Goal: Task Accomplishment & Management: Manage account settings

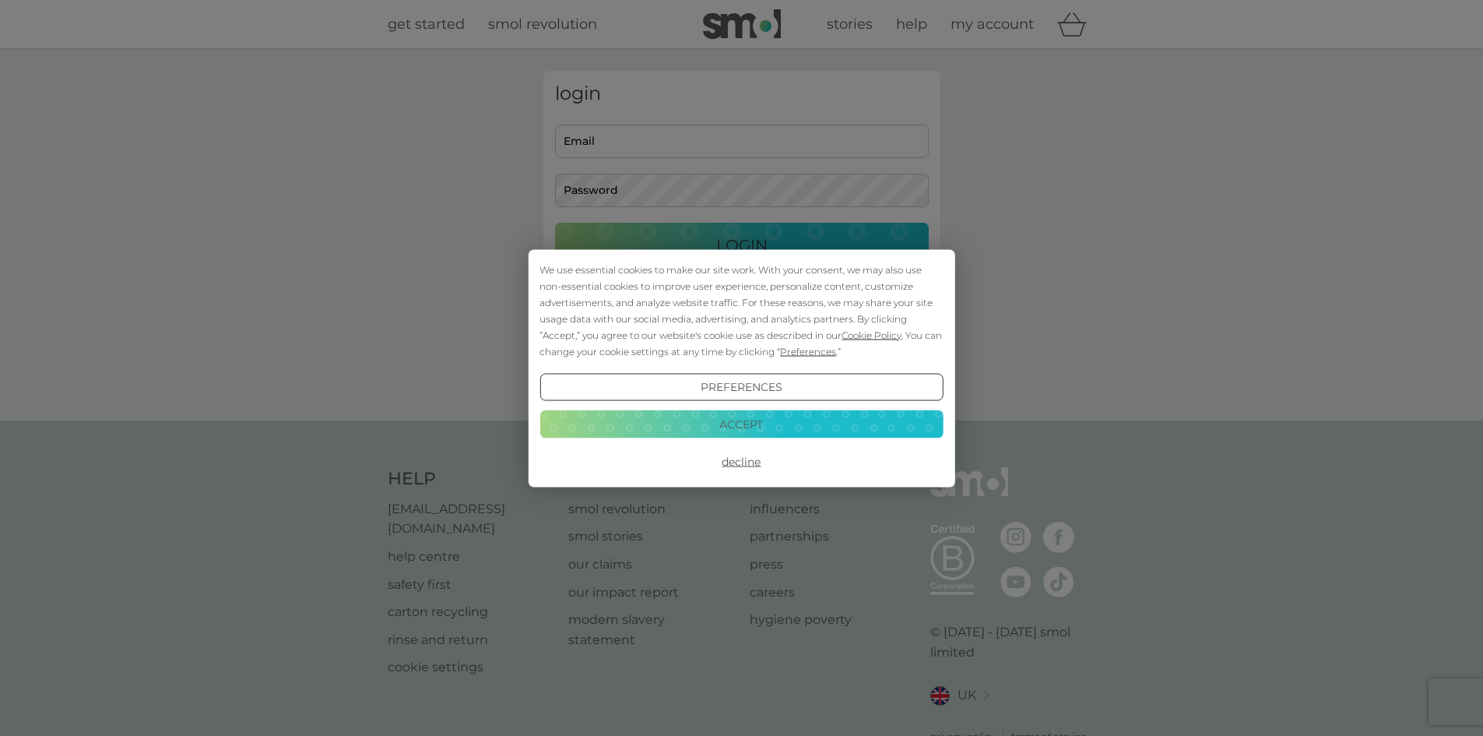
type input "nikki@flooringcontracts.com"
click at [732, 424] on button "Accept" at bounding box center [741, 424] width 403 height 28
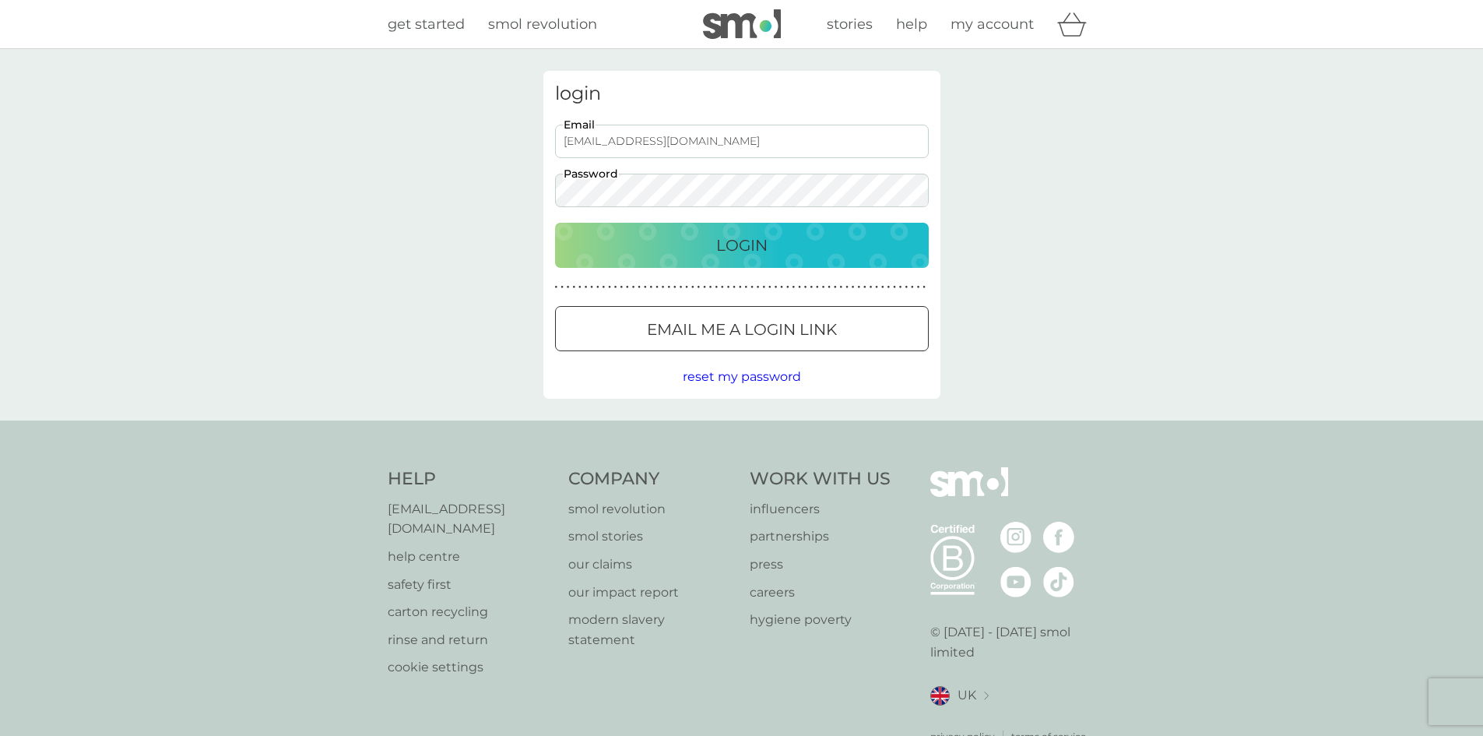
click at [748, 256] on p "Login" at bounding box center [741, 245] width 51 height 25
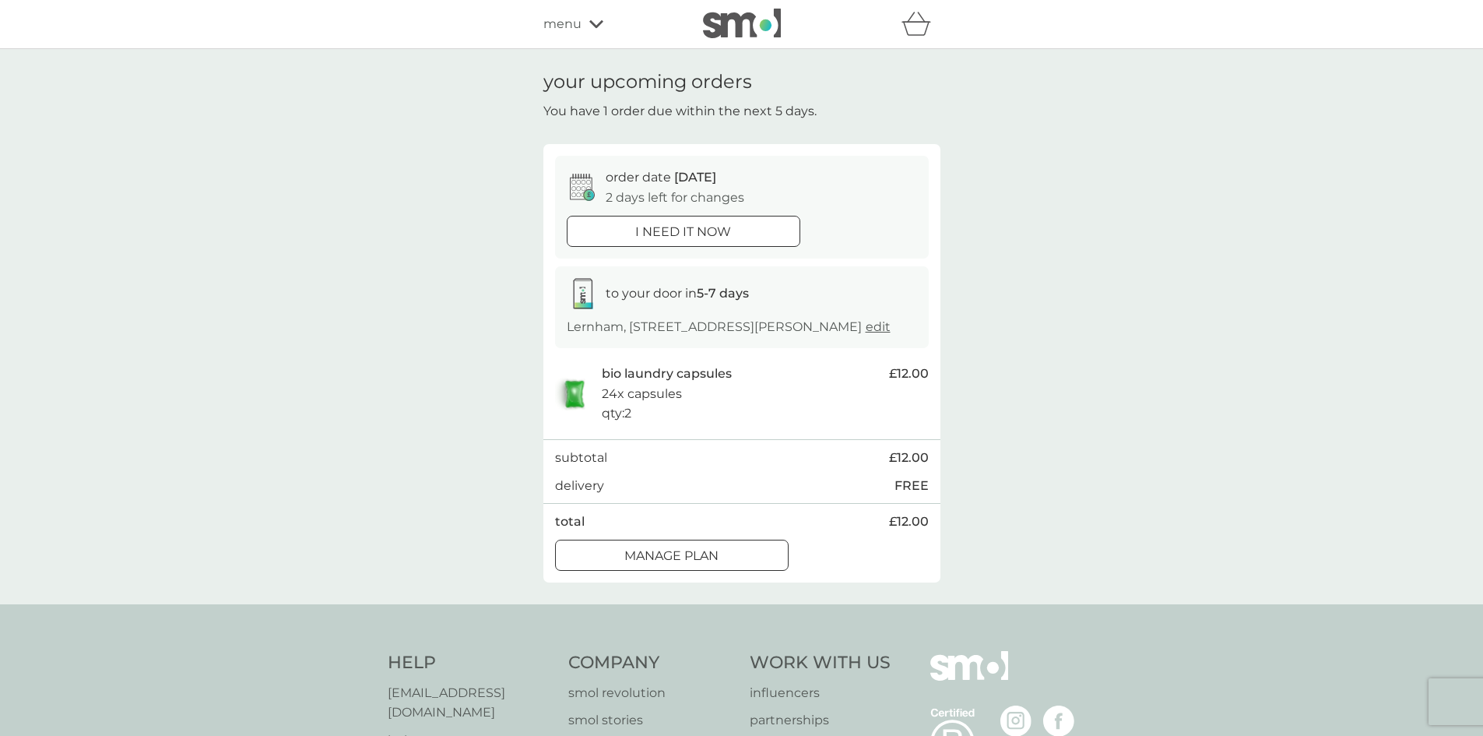
click at [715, 566] on p "Manage plan" at bounding box center [672, 556] width 94 height 20
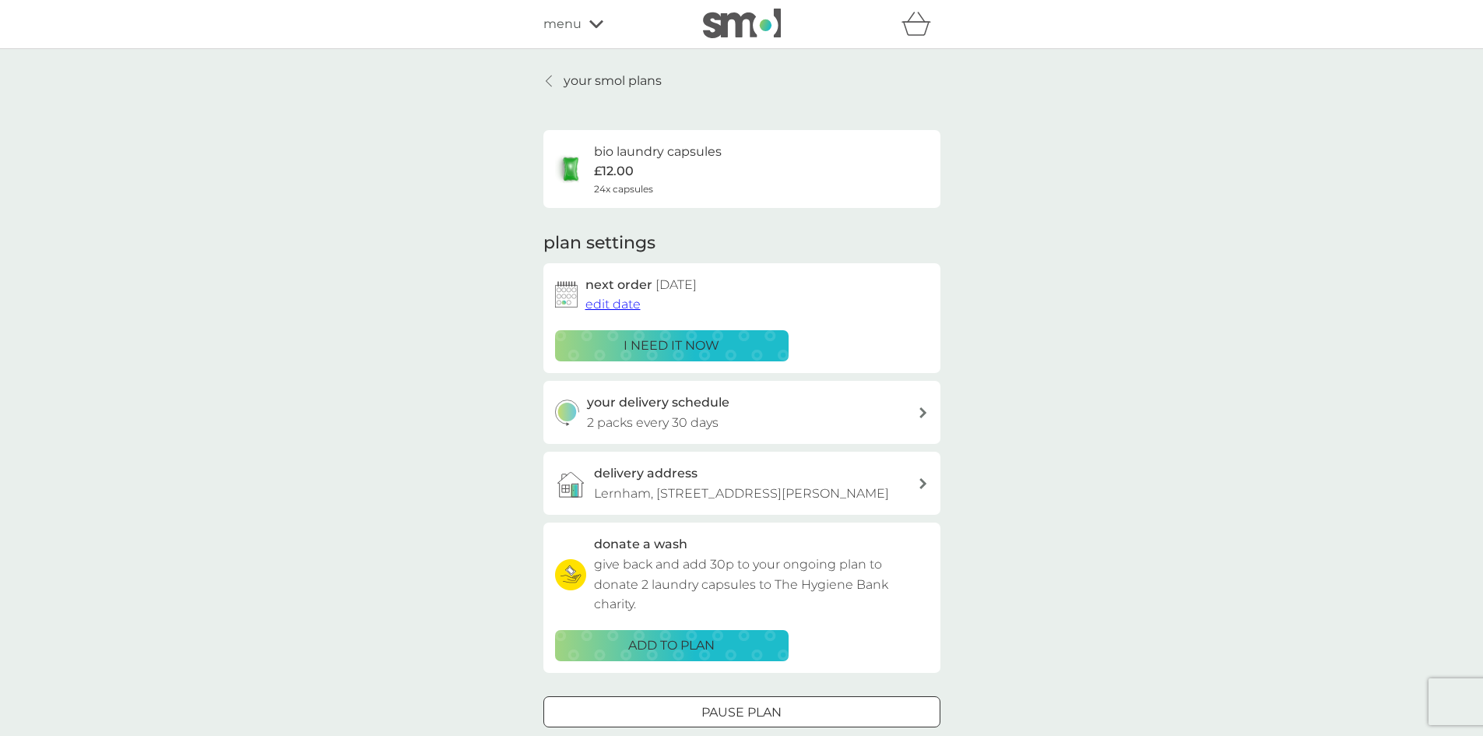
click at [618, 304] on span "edit date" at bounding box center [613, 304] width 55 height 15
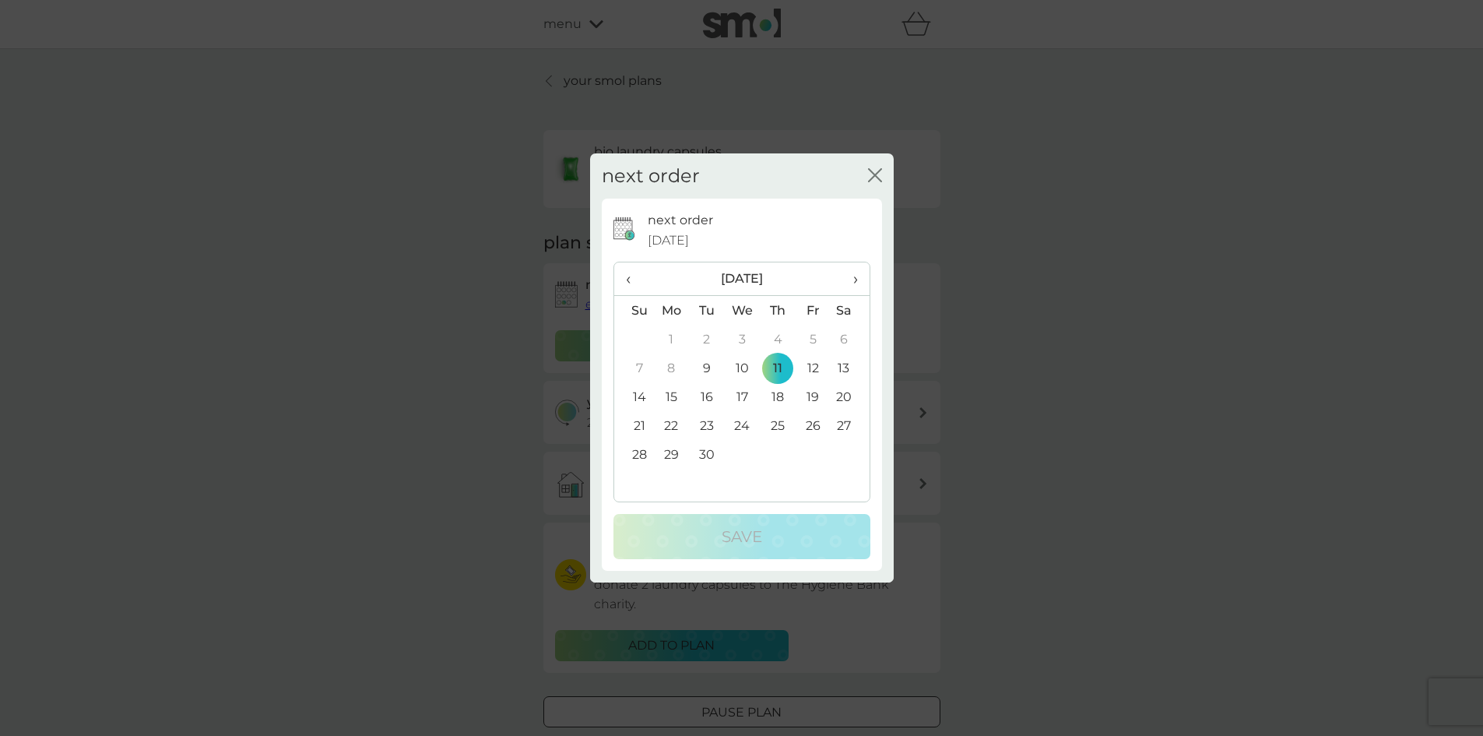
click at [709, 452] on td "30" at bounding box center [706, 454] width 35 height 29
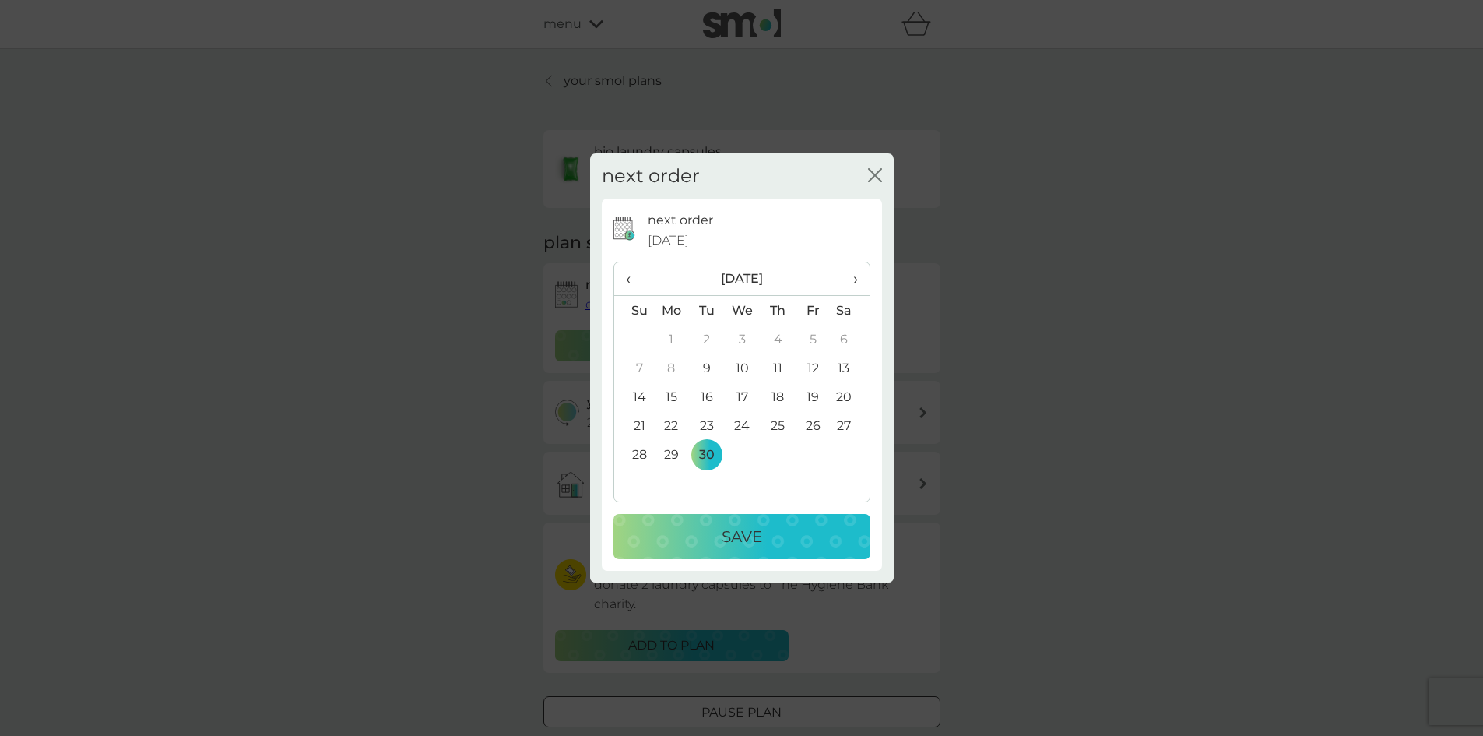
click at [748, 544] on p "Save" at bounding box center [742, 536] width 40 height 25
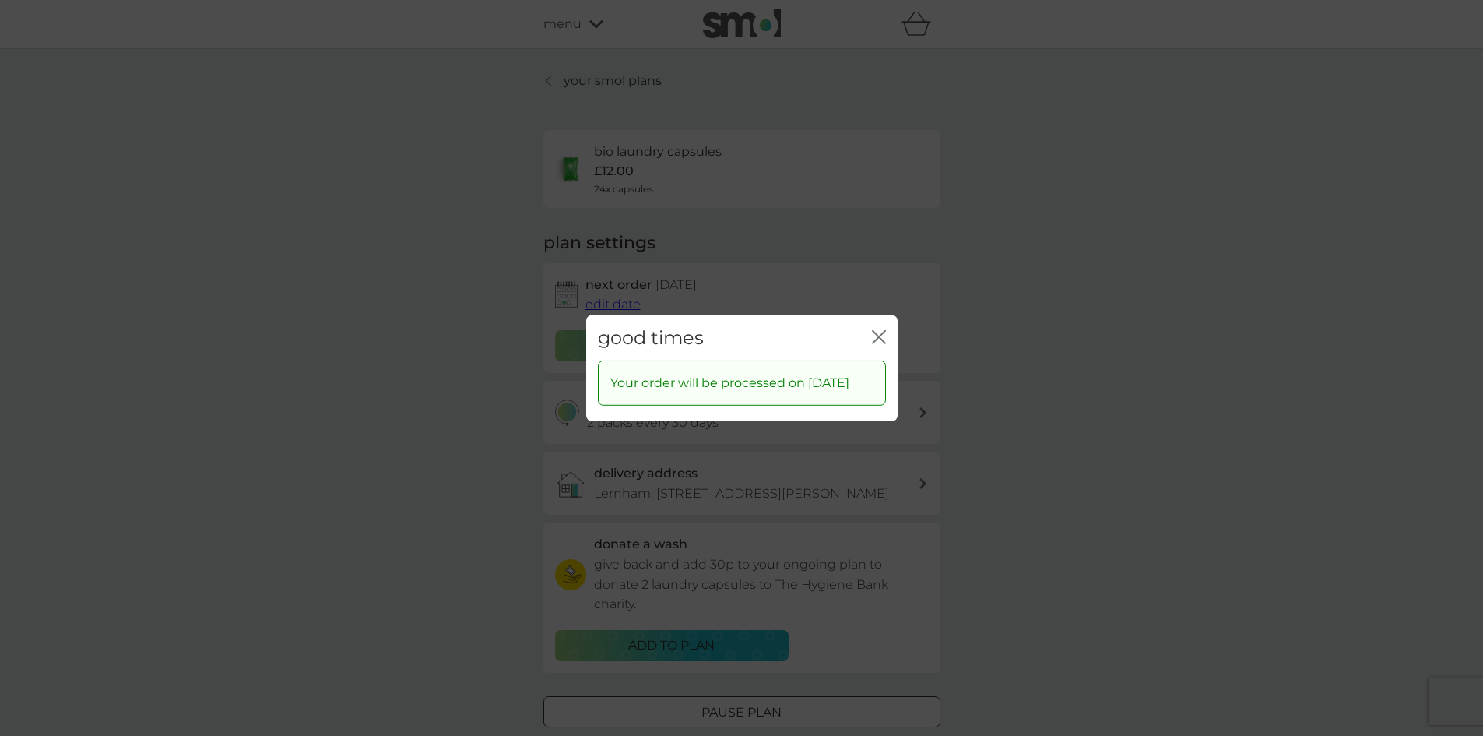
click at [881, 329] on icon "close" at bounding box center [879, 336] width 14 height 14
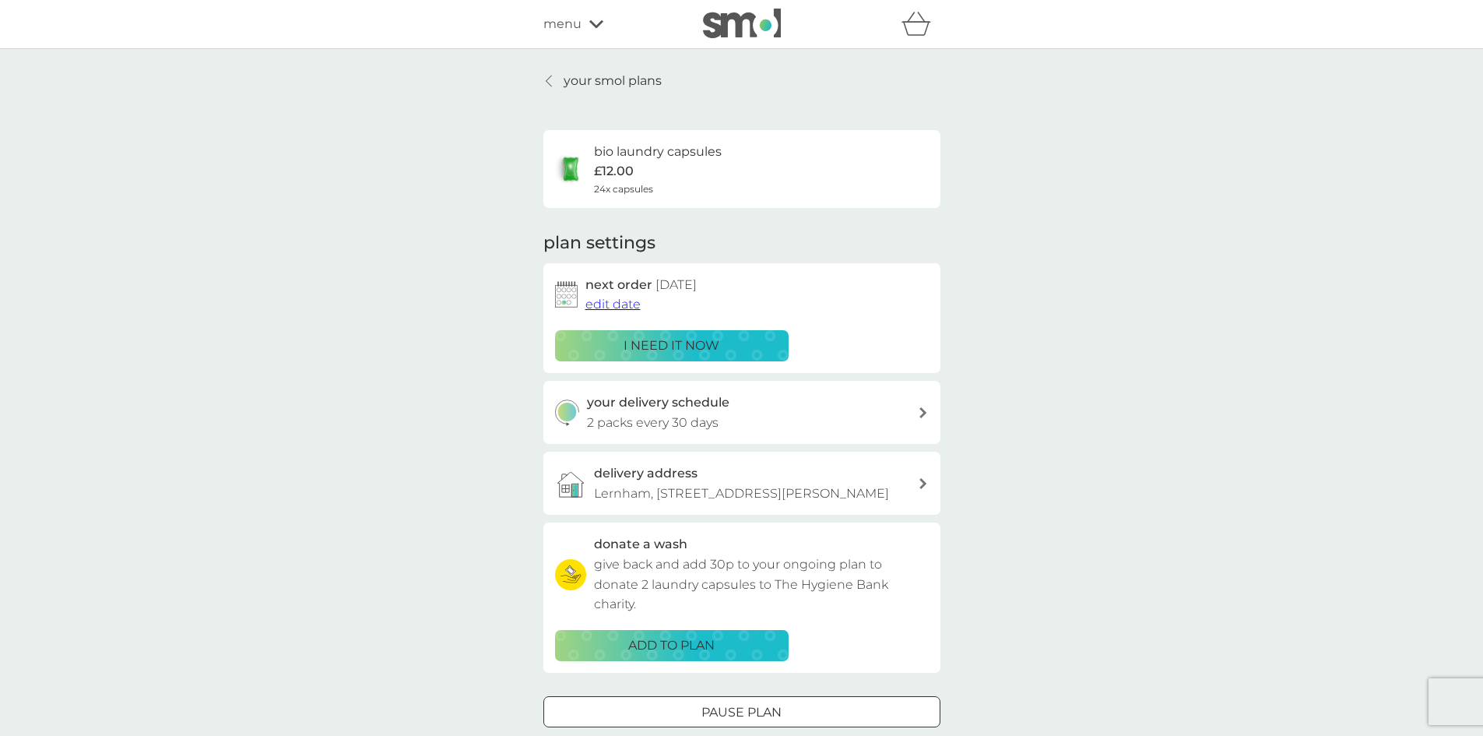
click at [607, 81] on p "your smol plans" at bounding box center [613, 81] width 98 height 20
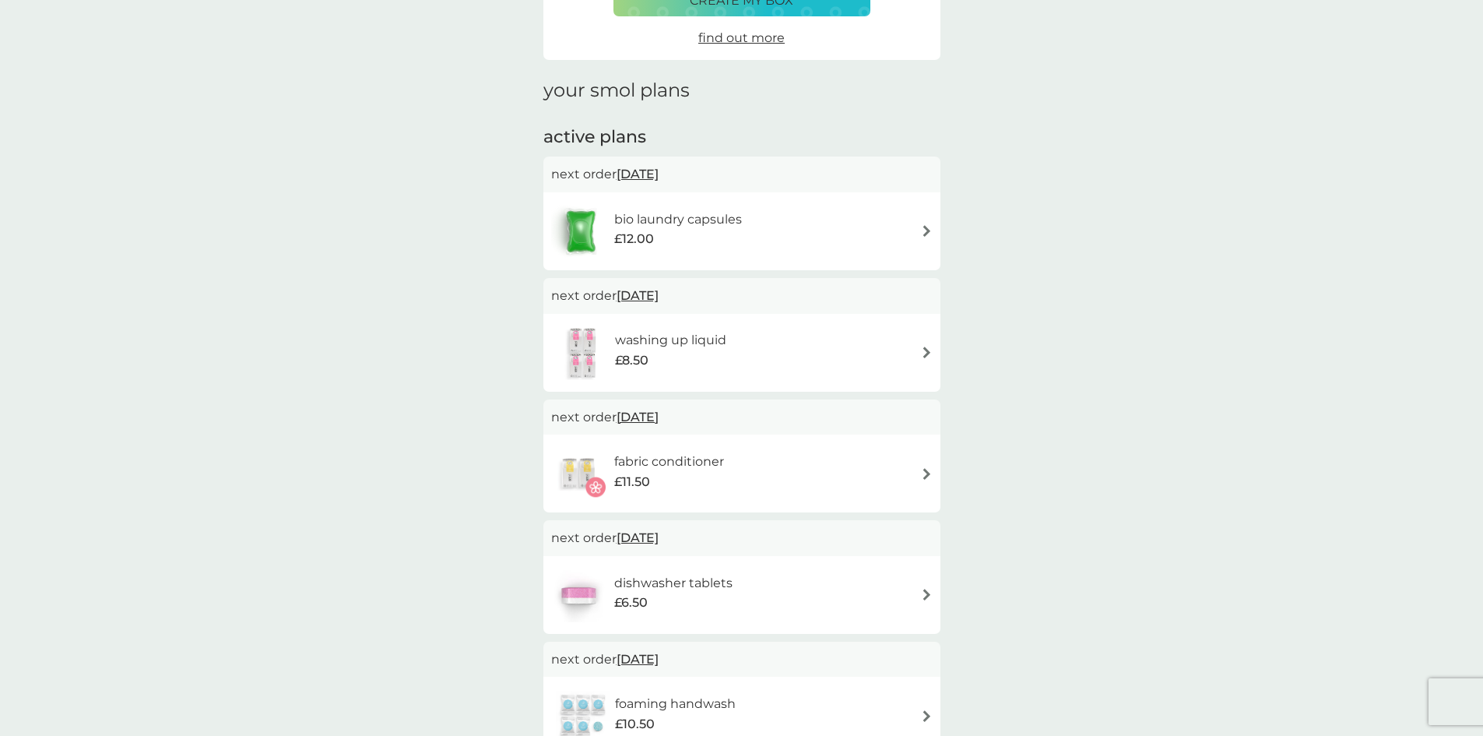
scroll to position [156, 0]
click at [635, 289] on span "1 Oct 2025" at bounding box center [638, 292] width 42 height 30
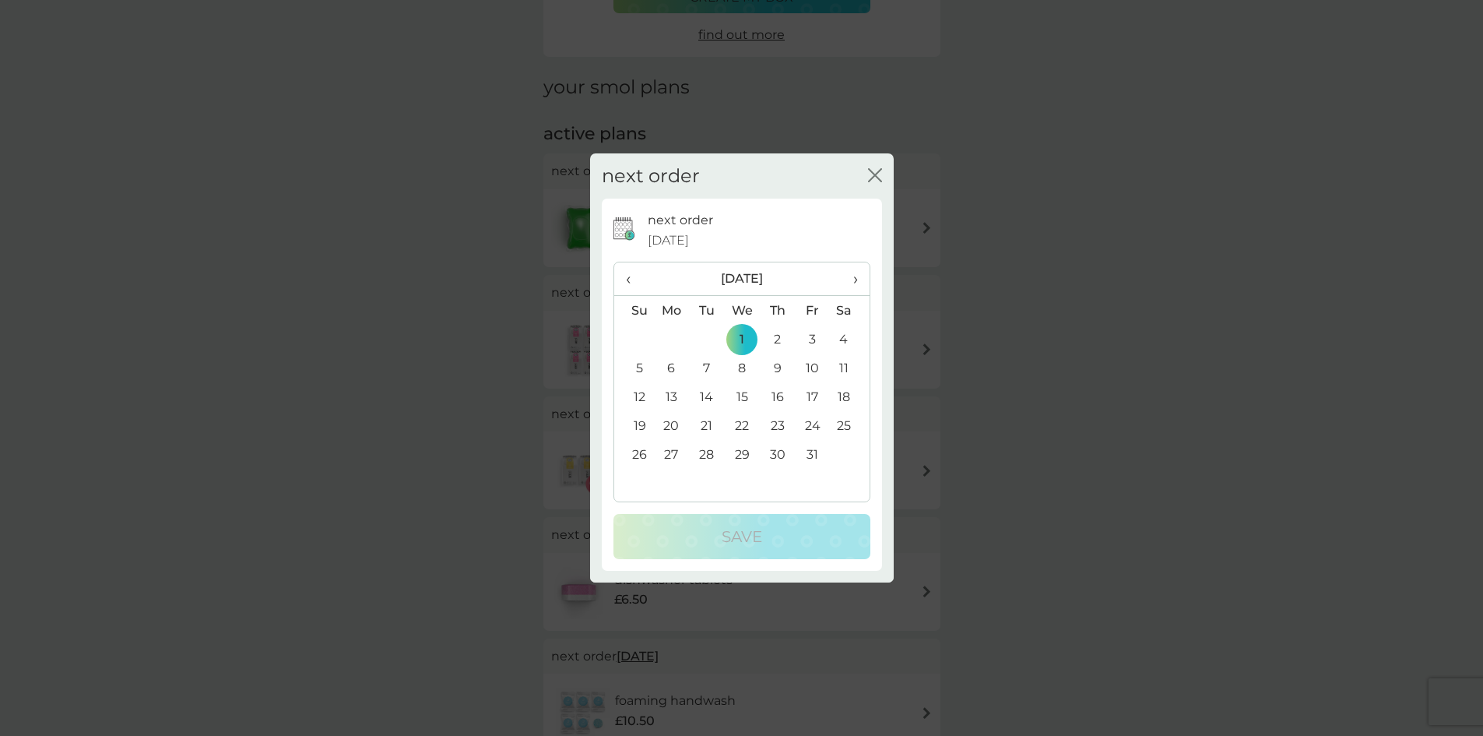
click at [851, 277] on span "›" at bounding box center [850, 278] width 16 height 33
click at [857, 278] on span "›" at bounding box center [850, 278] width 16 height 33
click at [782, 340] on td "1" at bounding box center [777, 339] width 35 height 29
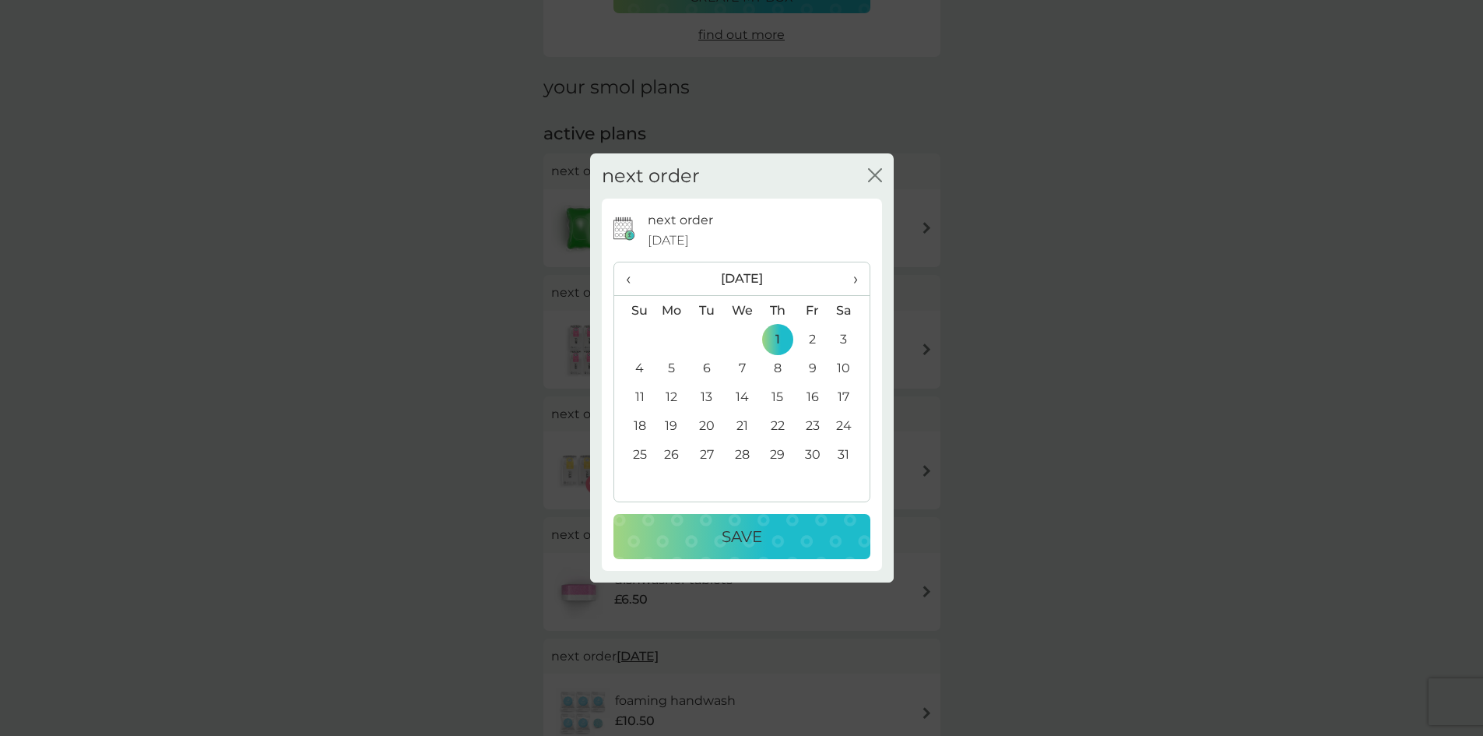
click at [737, 530] on p "Save" at bounding box center [742, 536] width 40 height 25
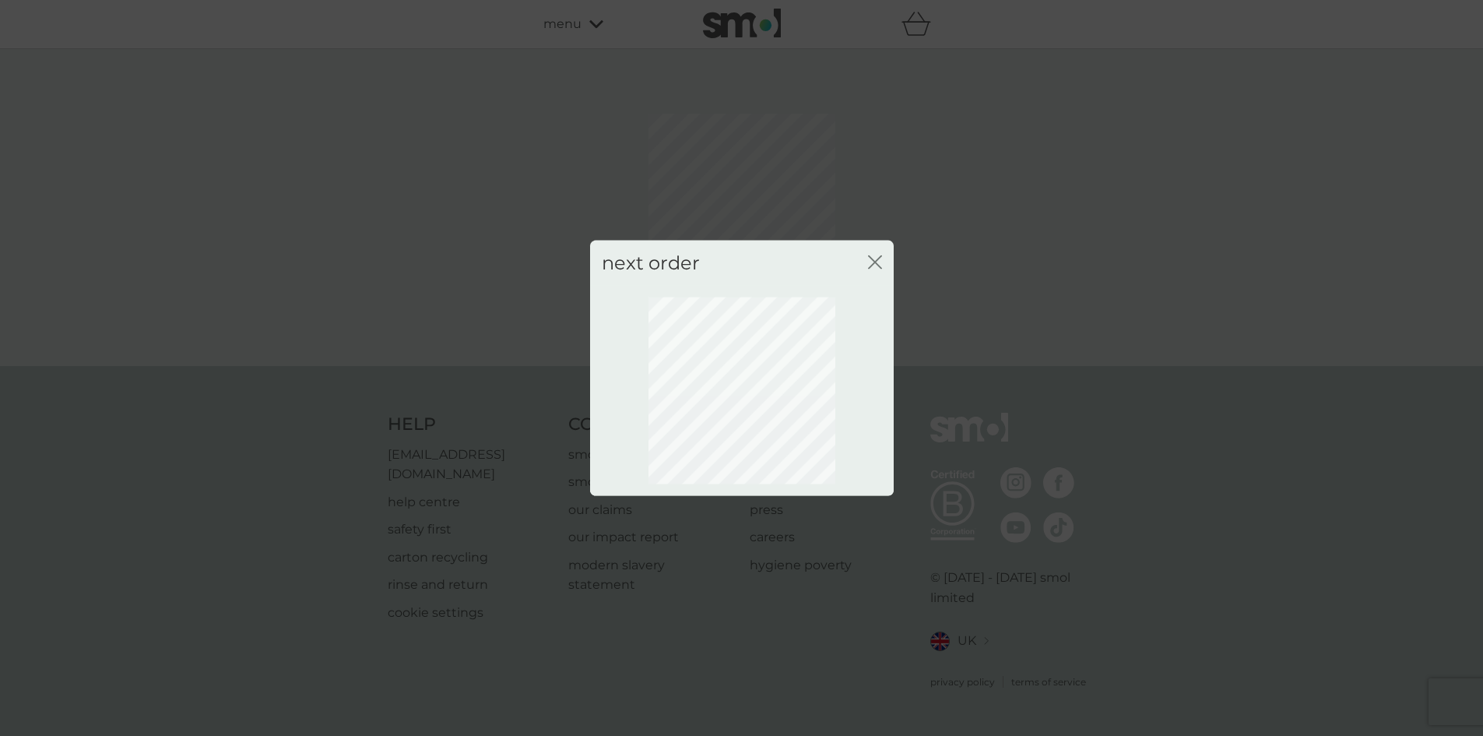
scroll to position [0, 0]
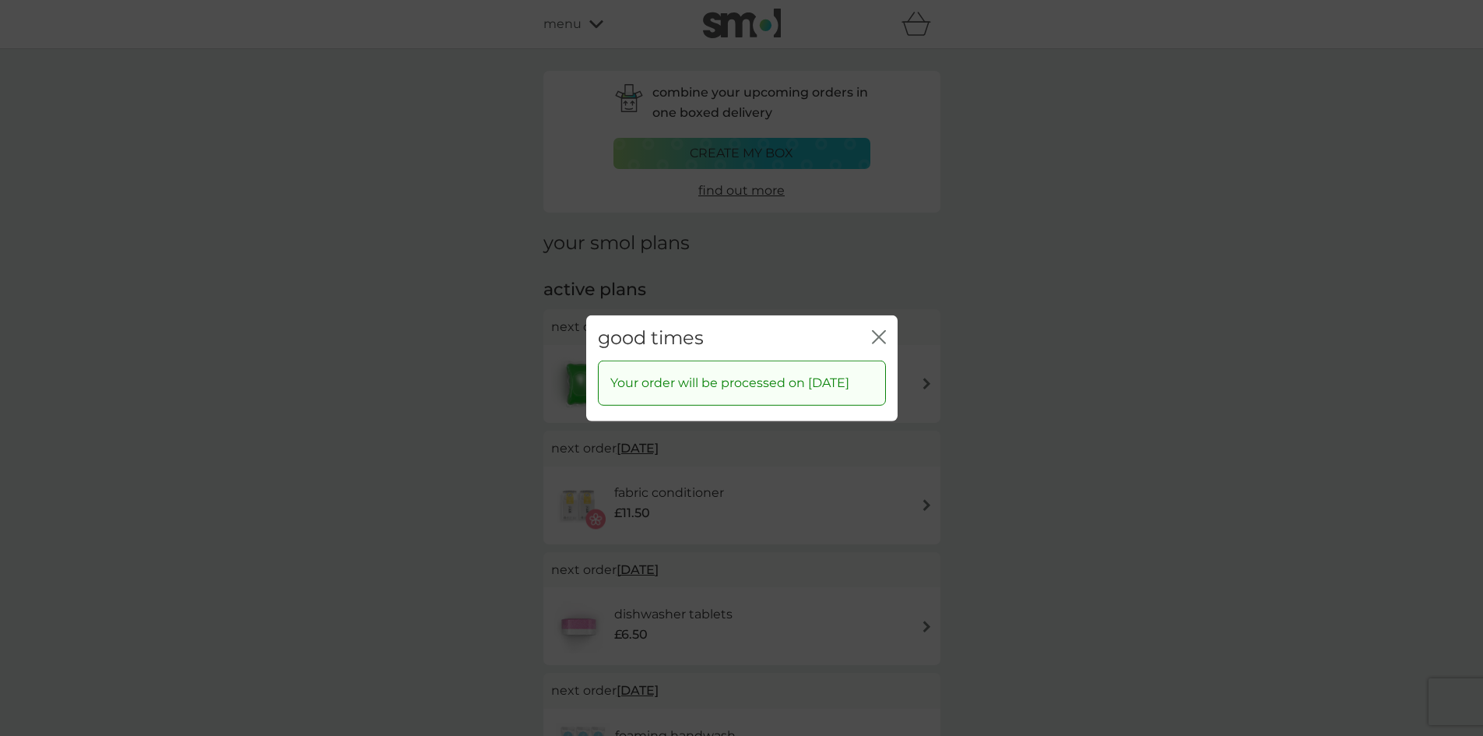
click at [879, 334] on icon "close" at bounding box center [879, 336] width 14 height 14
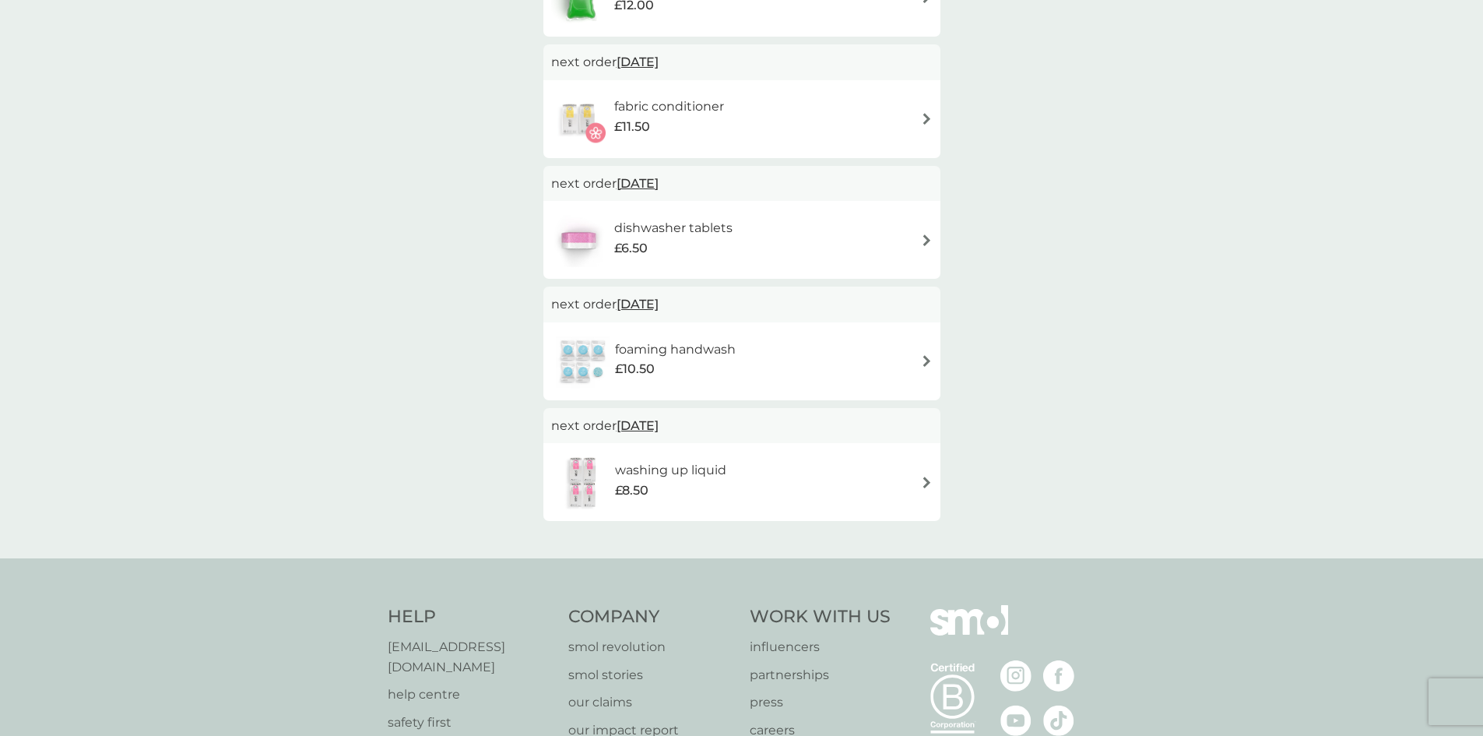
scroll to position [389, 0]
click at [644, 302] on span "1 Dec 2025" at bounding box center [638, 301] width 42 height 30
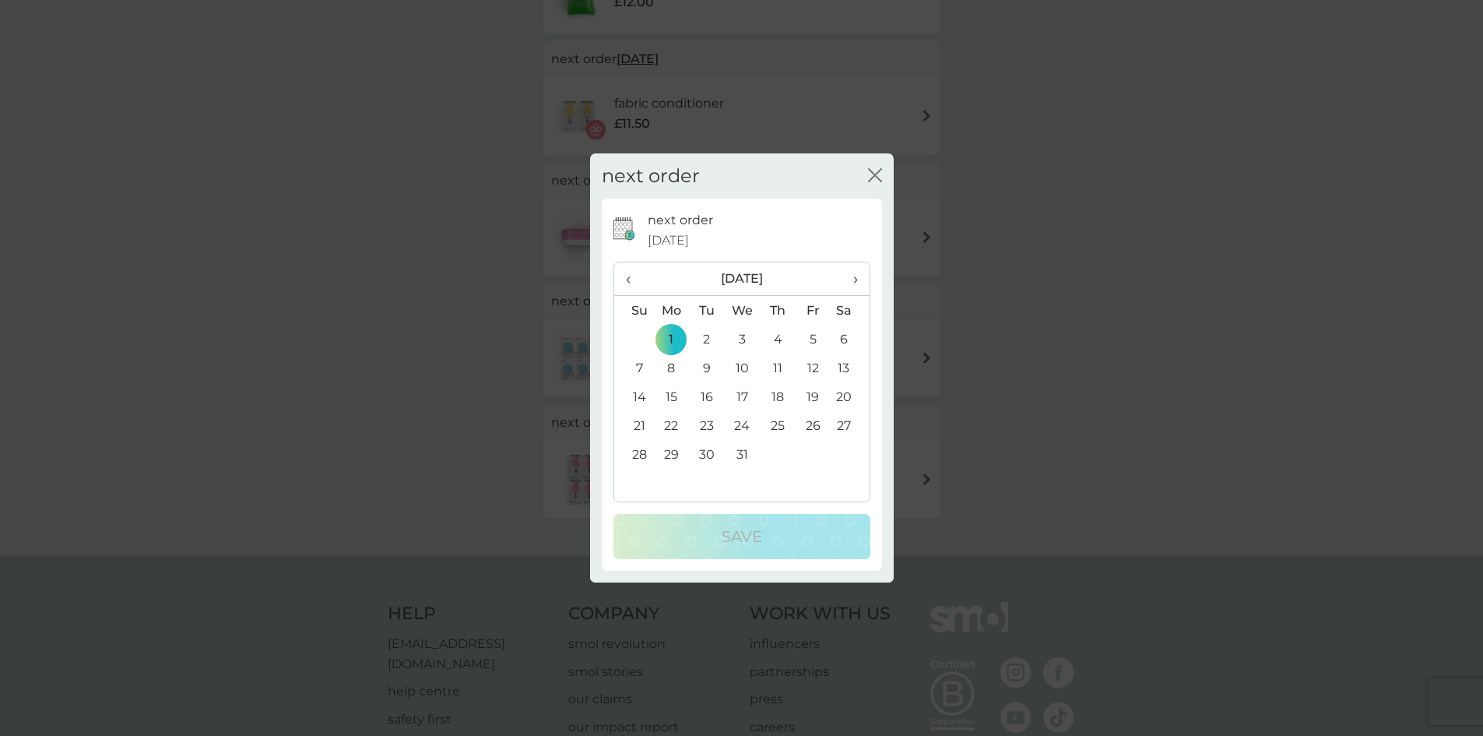
click at [857, 274] on span "›" at bounding box center [850, 278] width 16 height 33
click at [645, 399] on td "11" at bounding box center [634, 396] width 40 height 29
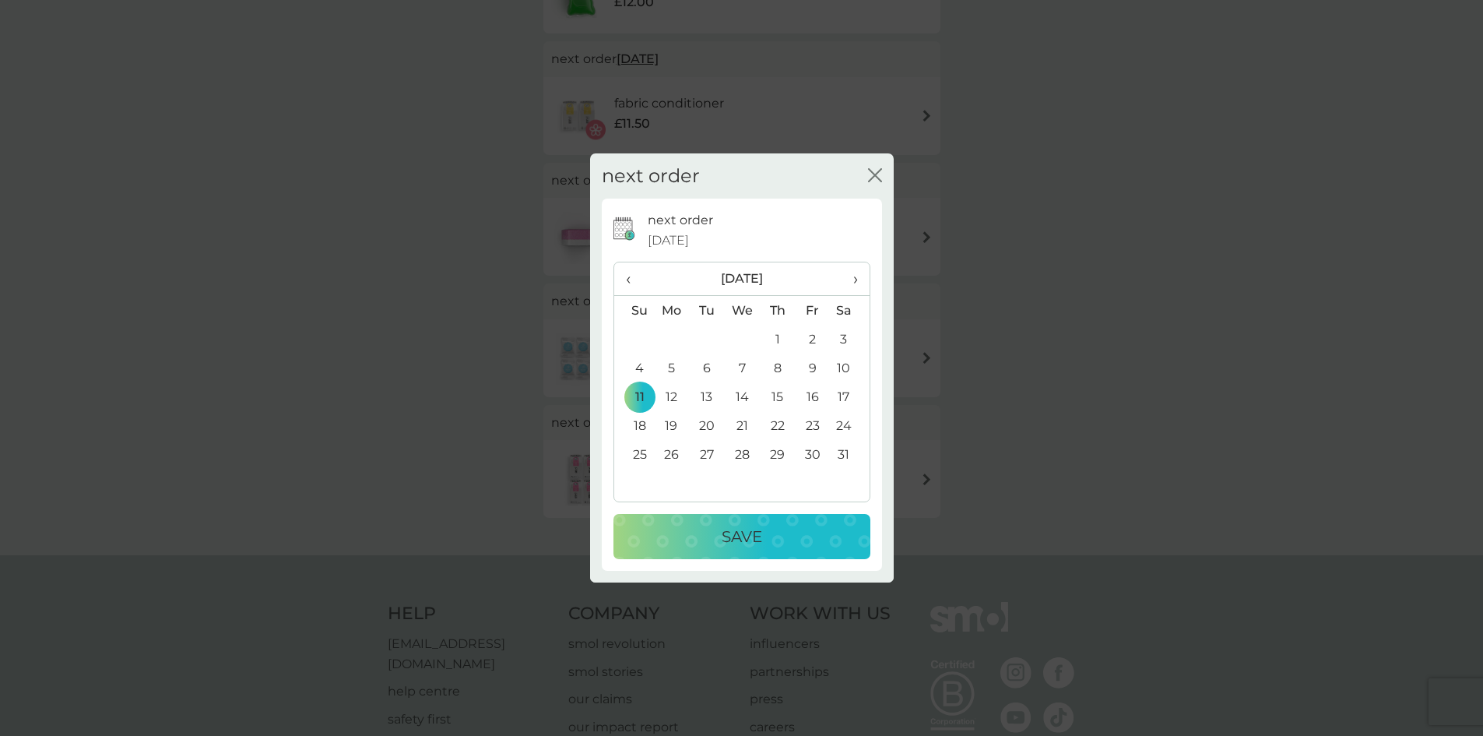
click at [748, 530] on p "Save" at bounding box center [742, 536] width 40 height 25
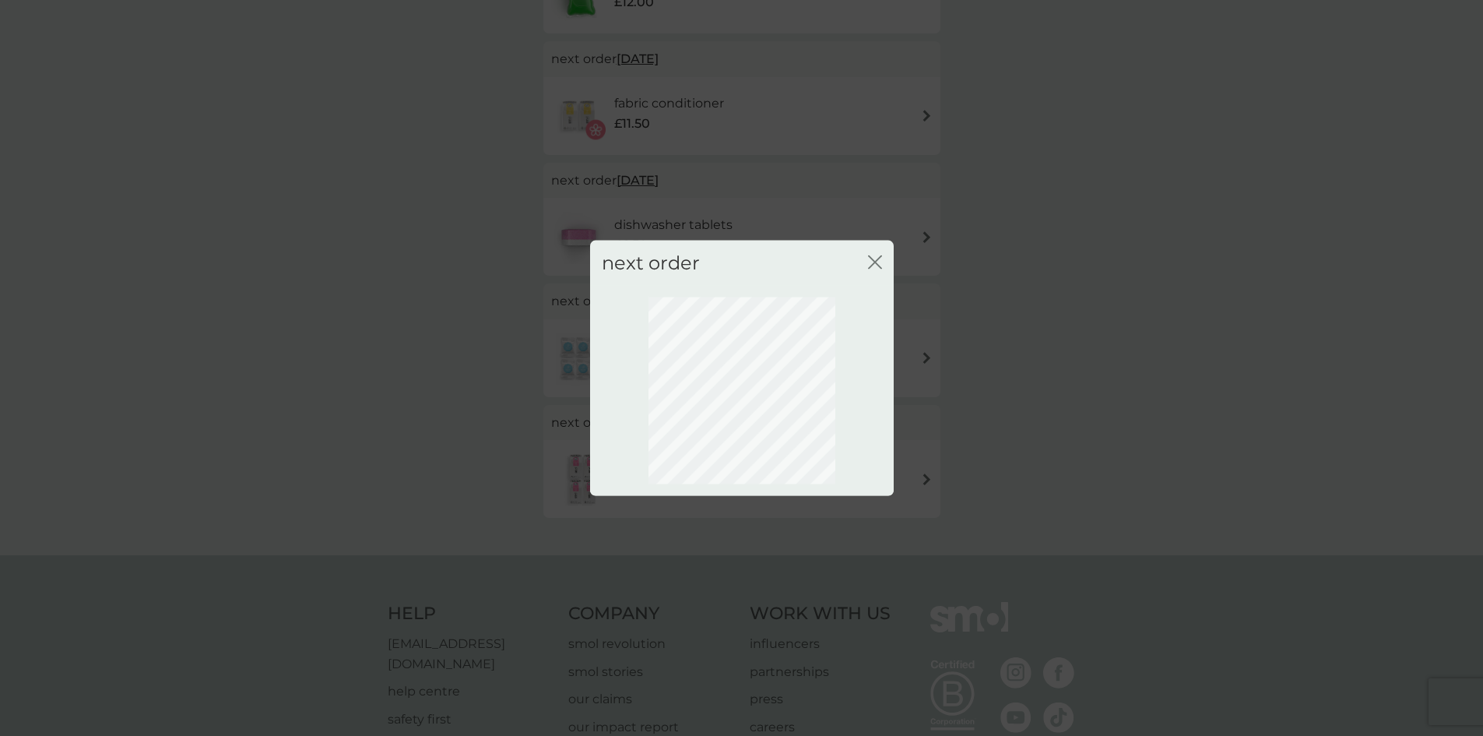
scroll to position [0, 0]
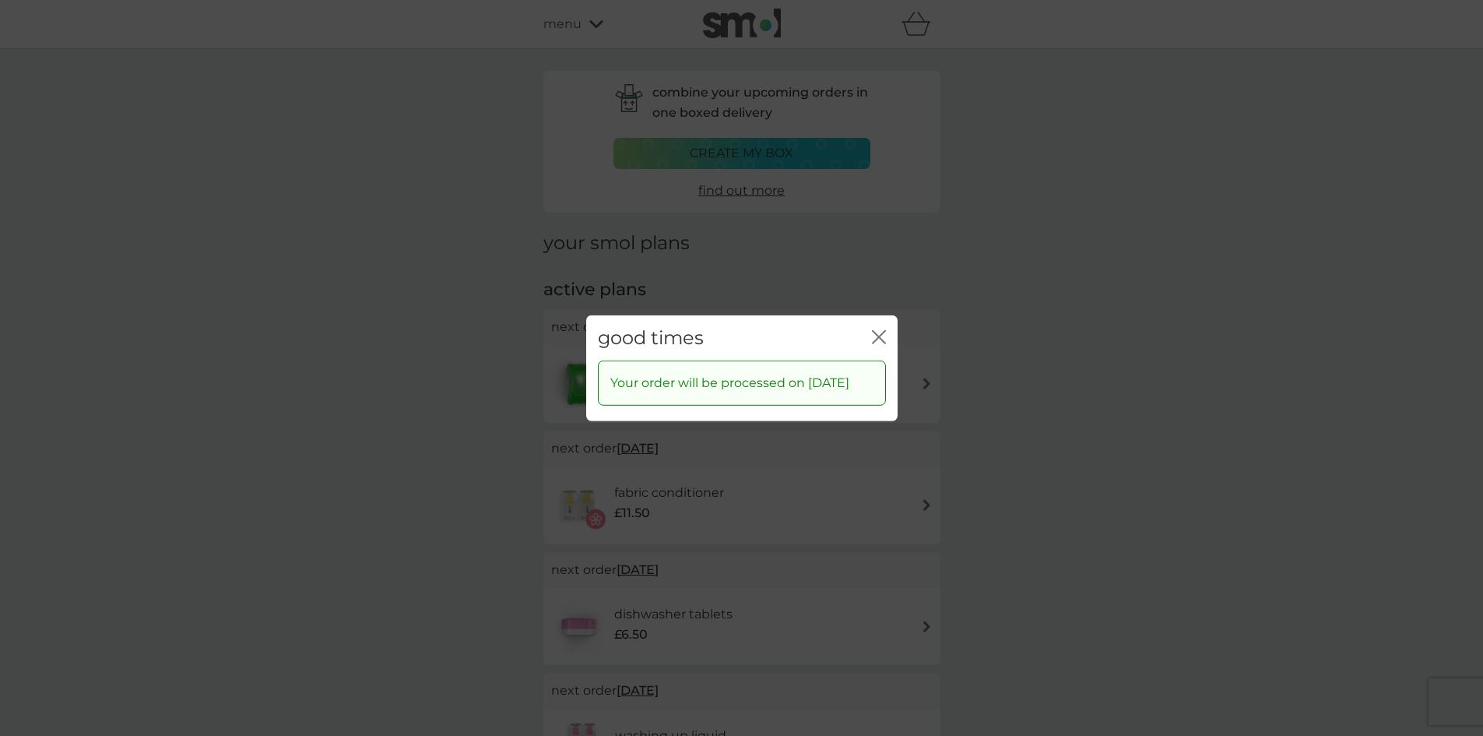
click at [878, 330] on icon "close" at bounding box center [876, 336] width 6 height 12
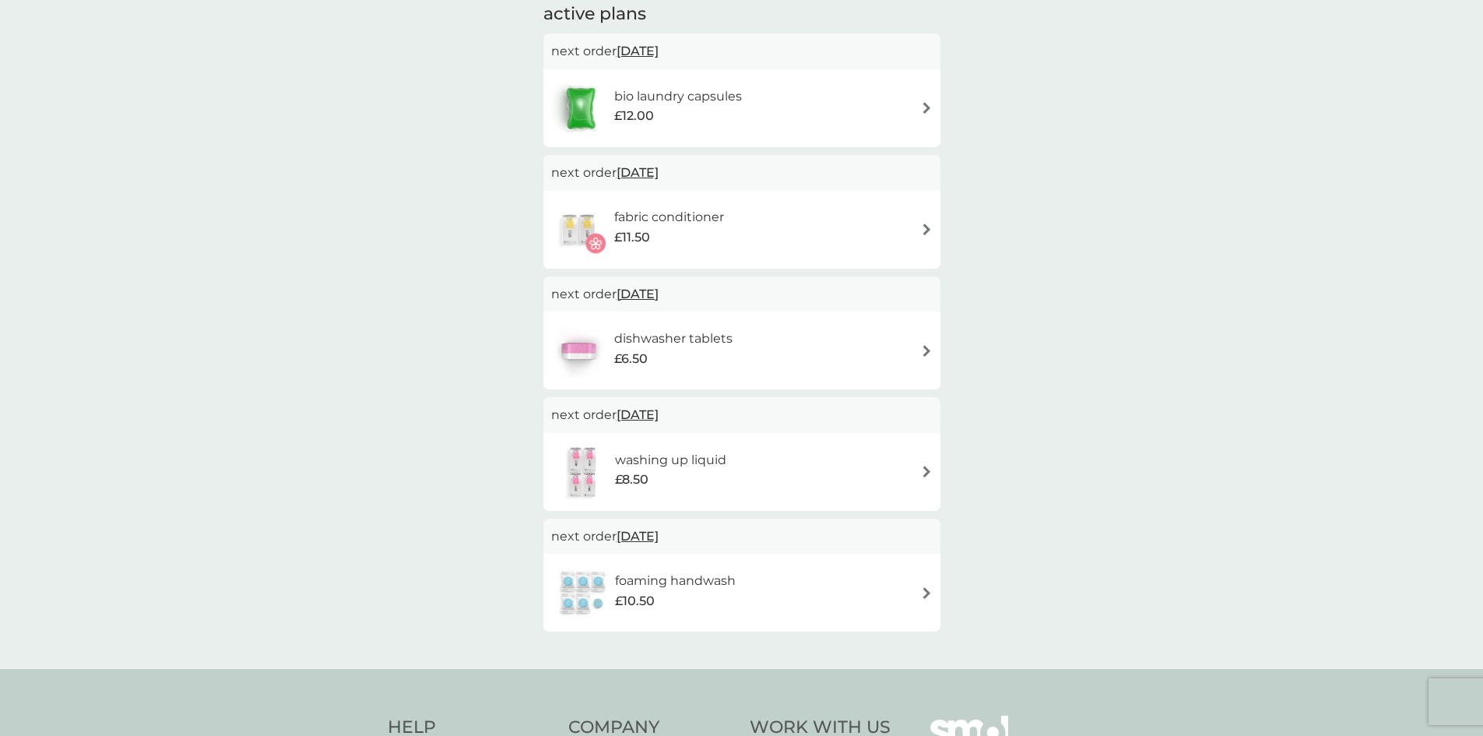
scroll to position [311, 0]
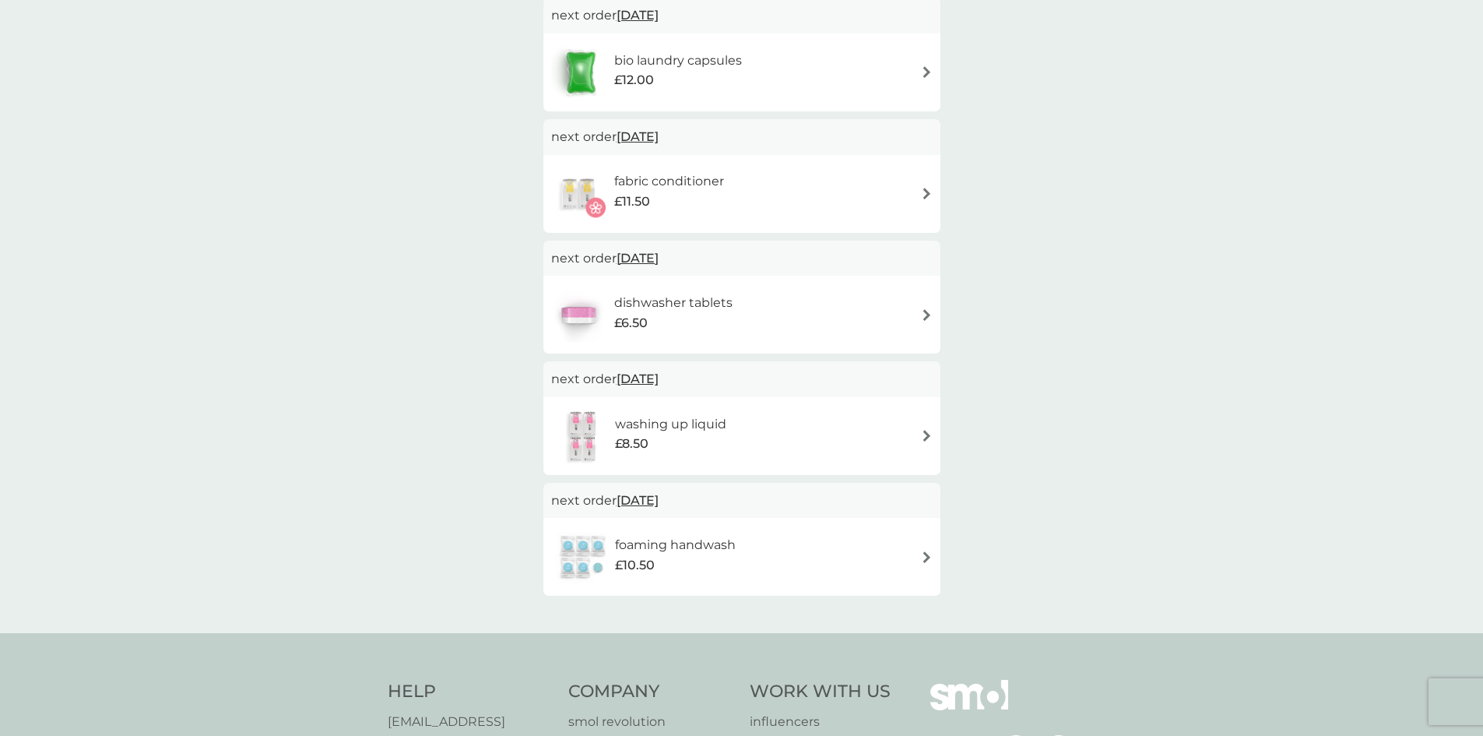
click at [667, 182] on h6 "fabric conditioner" at bounding box center [669, 181] width 110 height 20
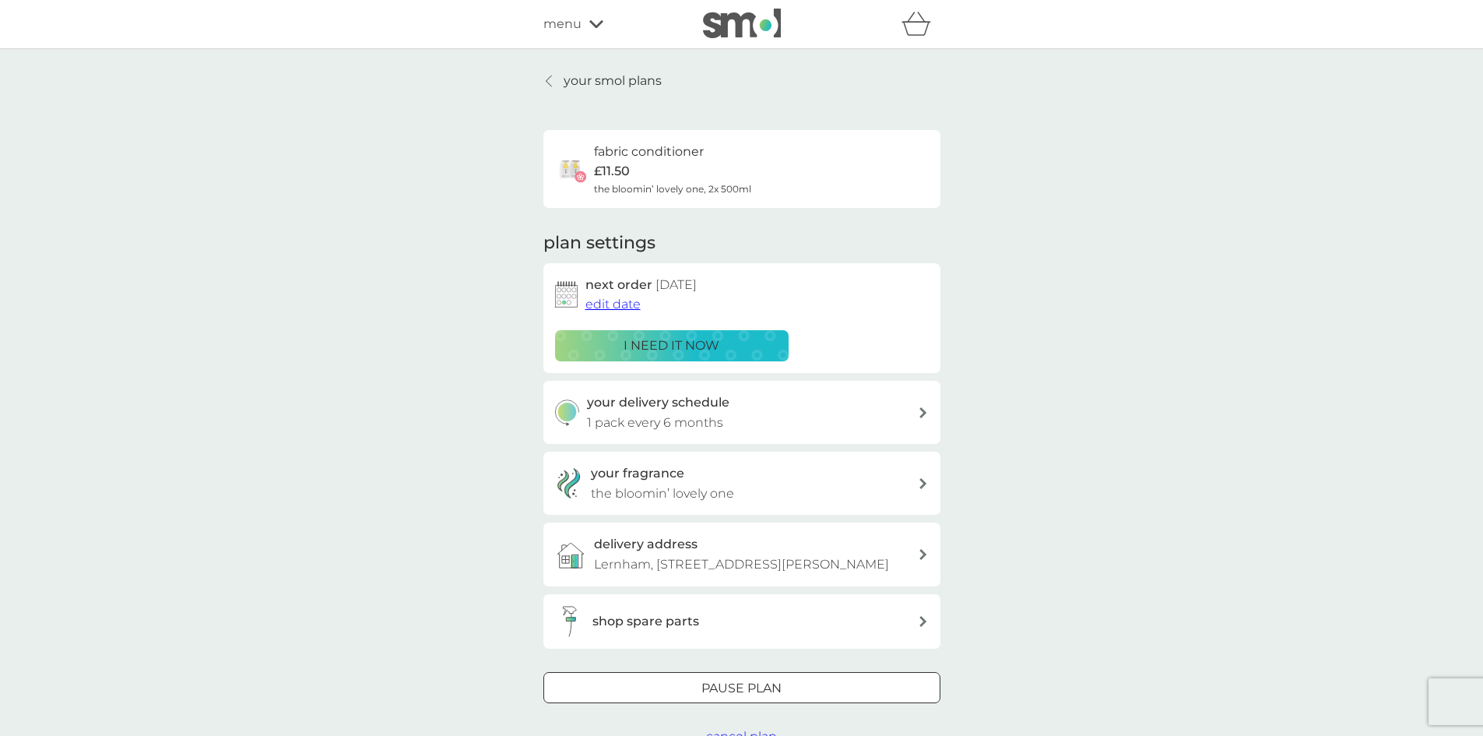
click at [609, 302] on span "edit date" at bounding box center [613, 304] width 55 height 15
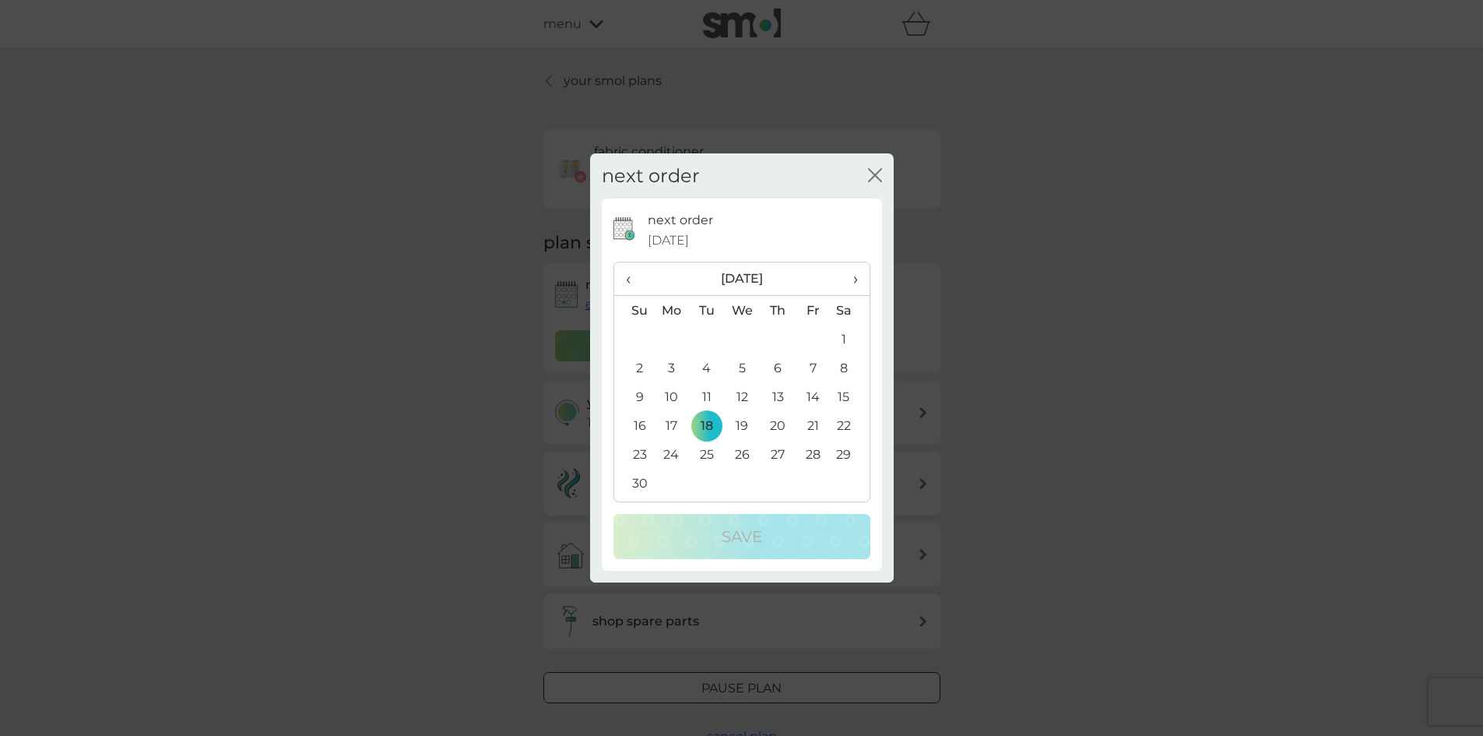
click at [875, 177] on icon "close" at bounding box center [875, 175] width 14 height 14
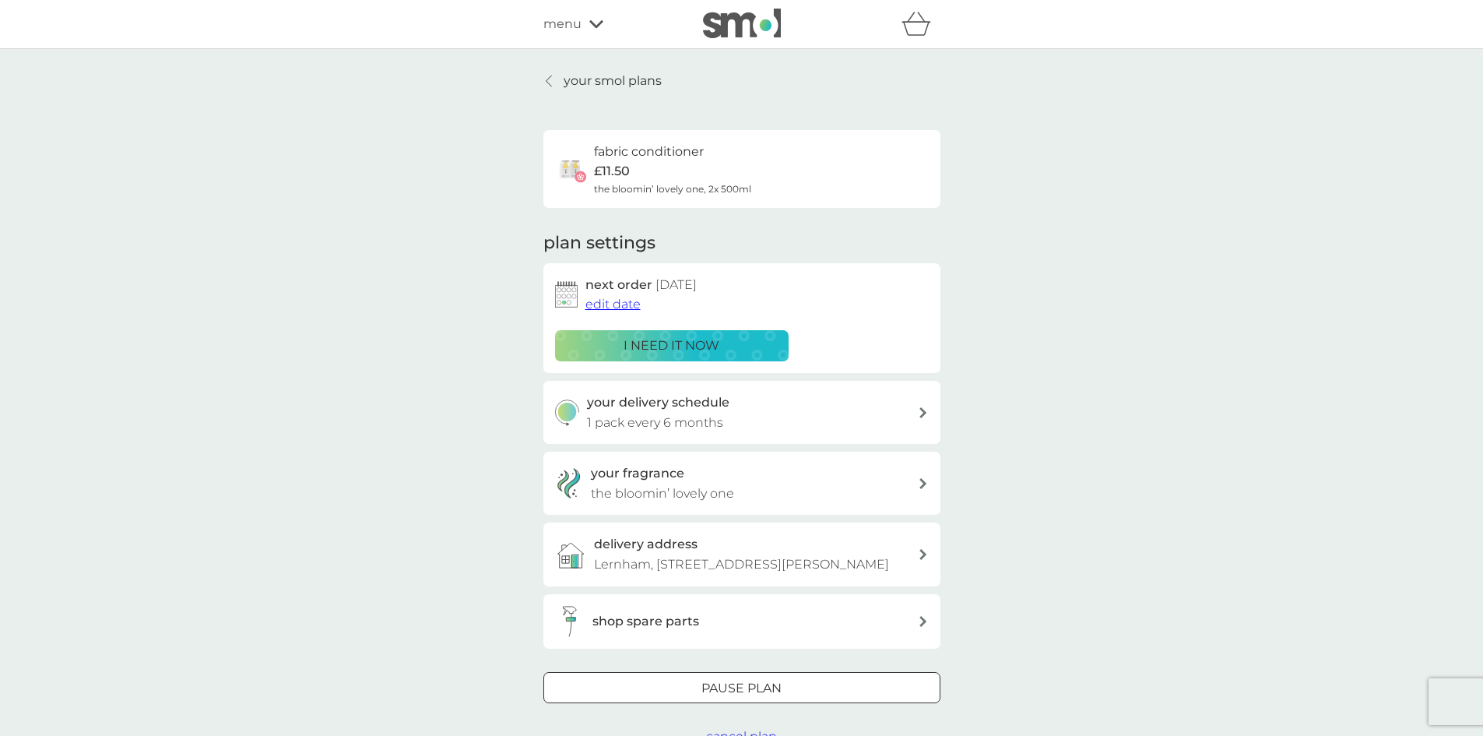
click at [610, 85] on p "your smol plans" at bounding box center [613, 81] width 98 height 20
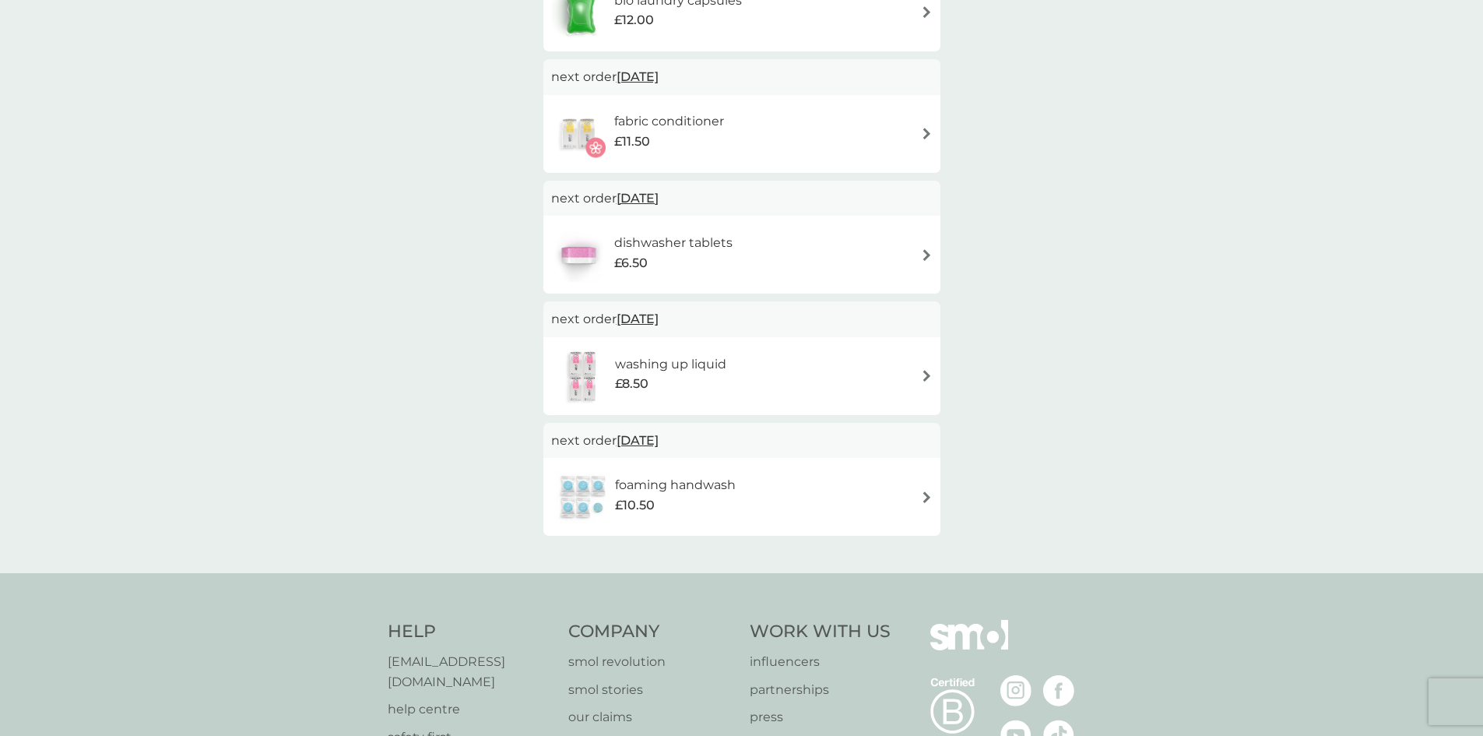
scroll to position [467, 0]
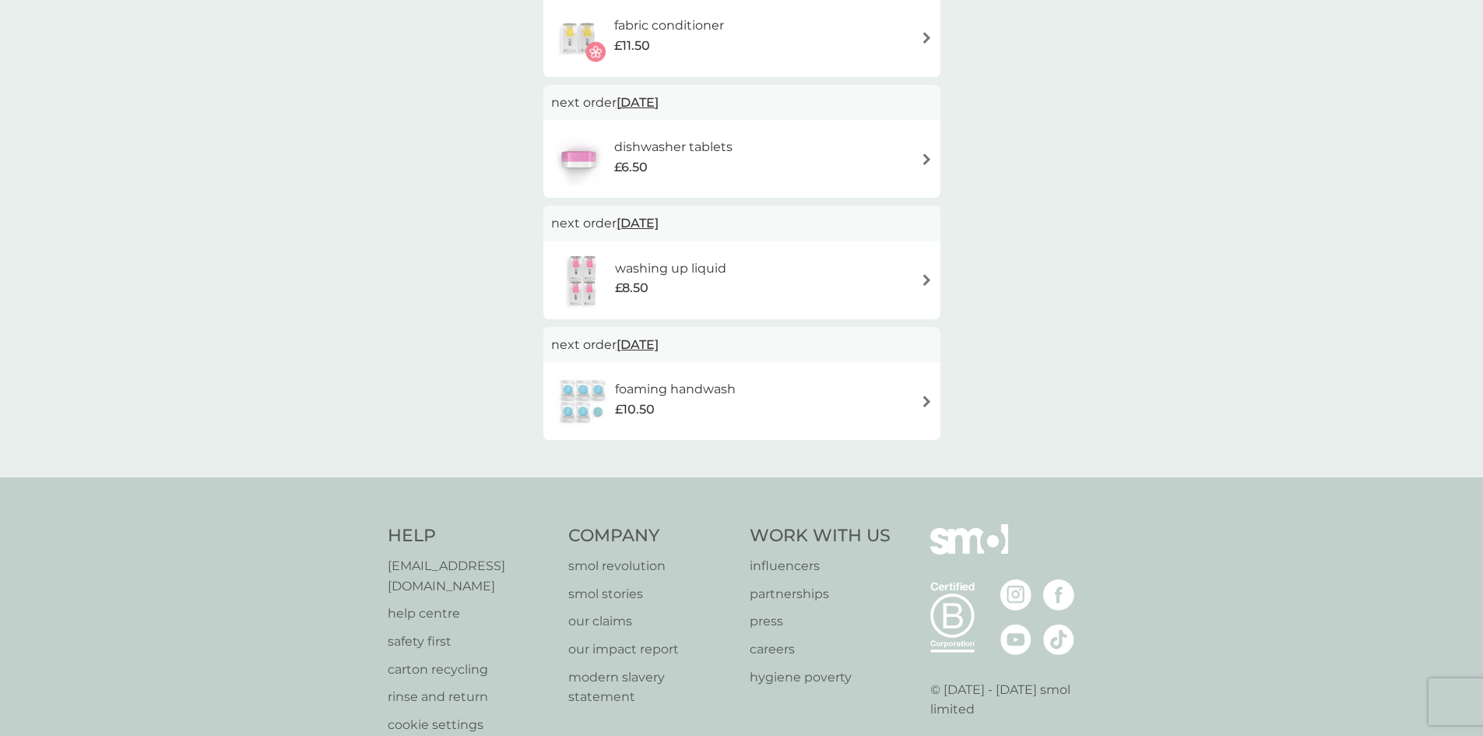
click at [643, 219] on span "1 Jan 2026" at bounding box center [638, 223] width 42 height 30
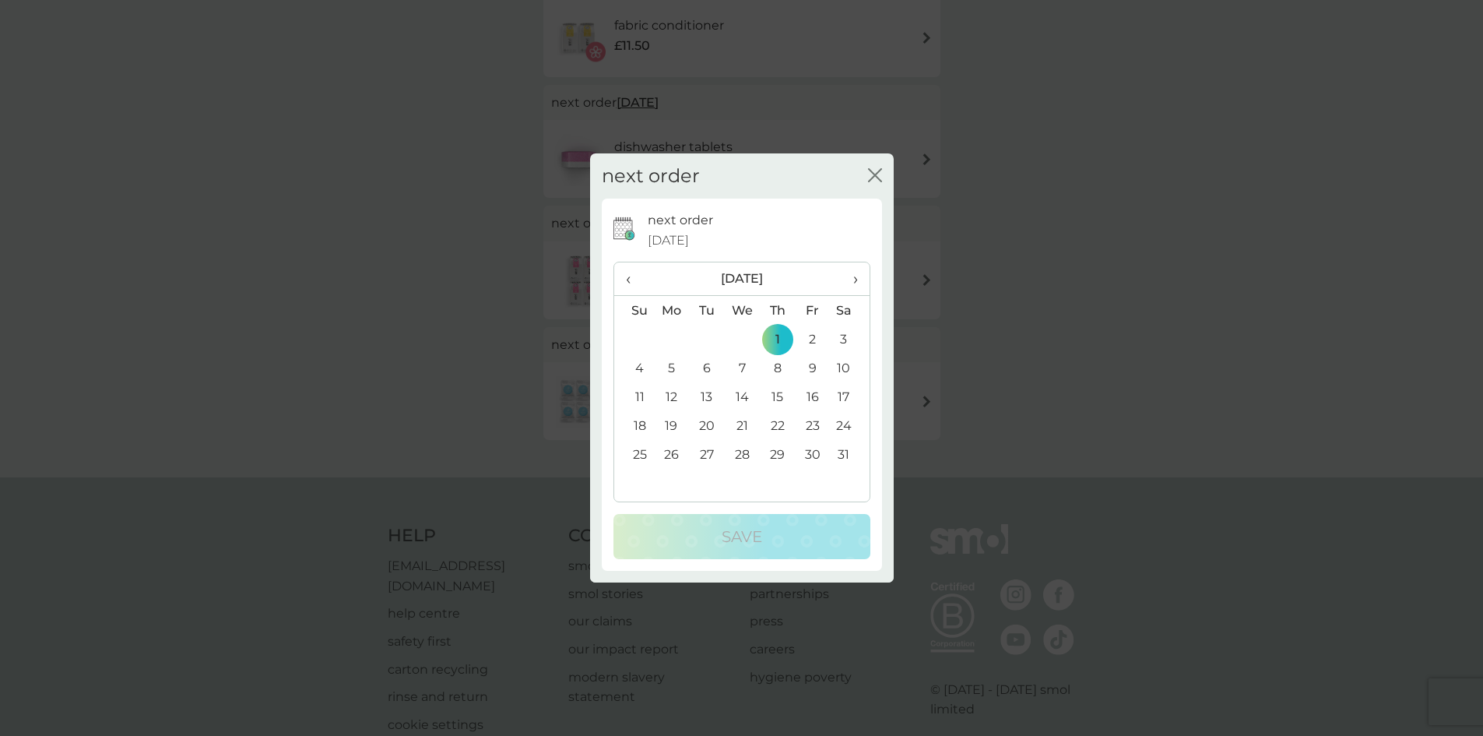
click at [845, 454] on td "31" at bounding box center [849, 454] width 39 height 29
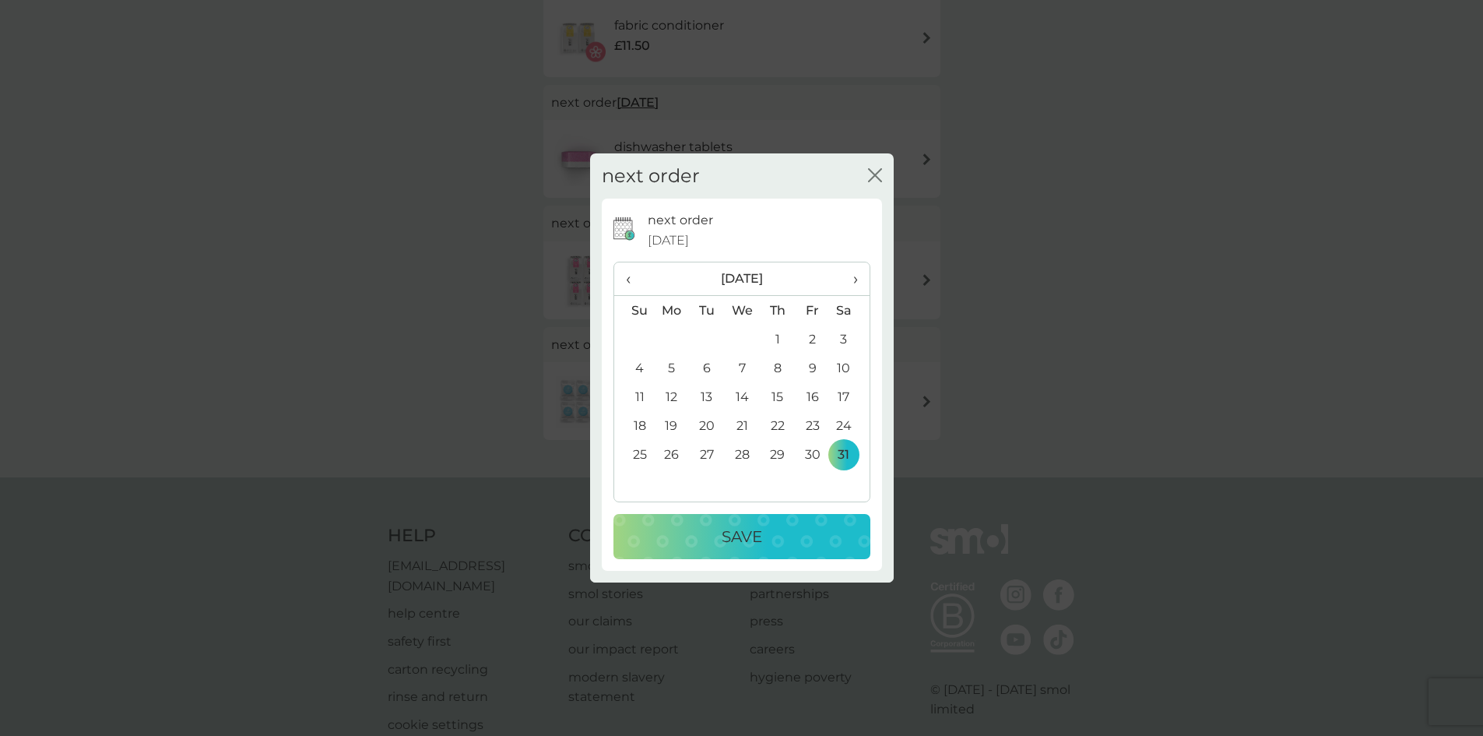
click at [738, 536] on p "Save" at bounding box center [742, 536] width 40 height 25
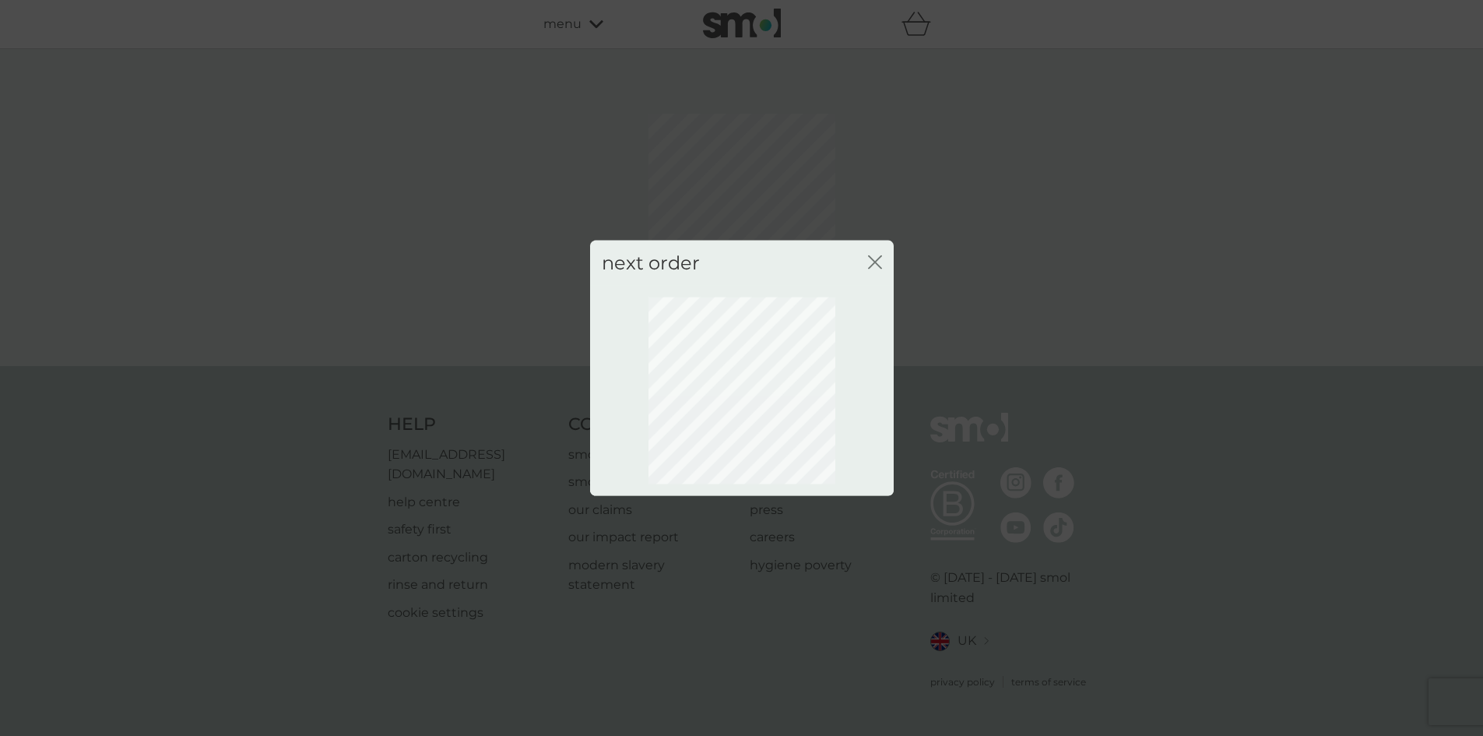
scroll to position [0, 0]
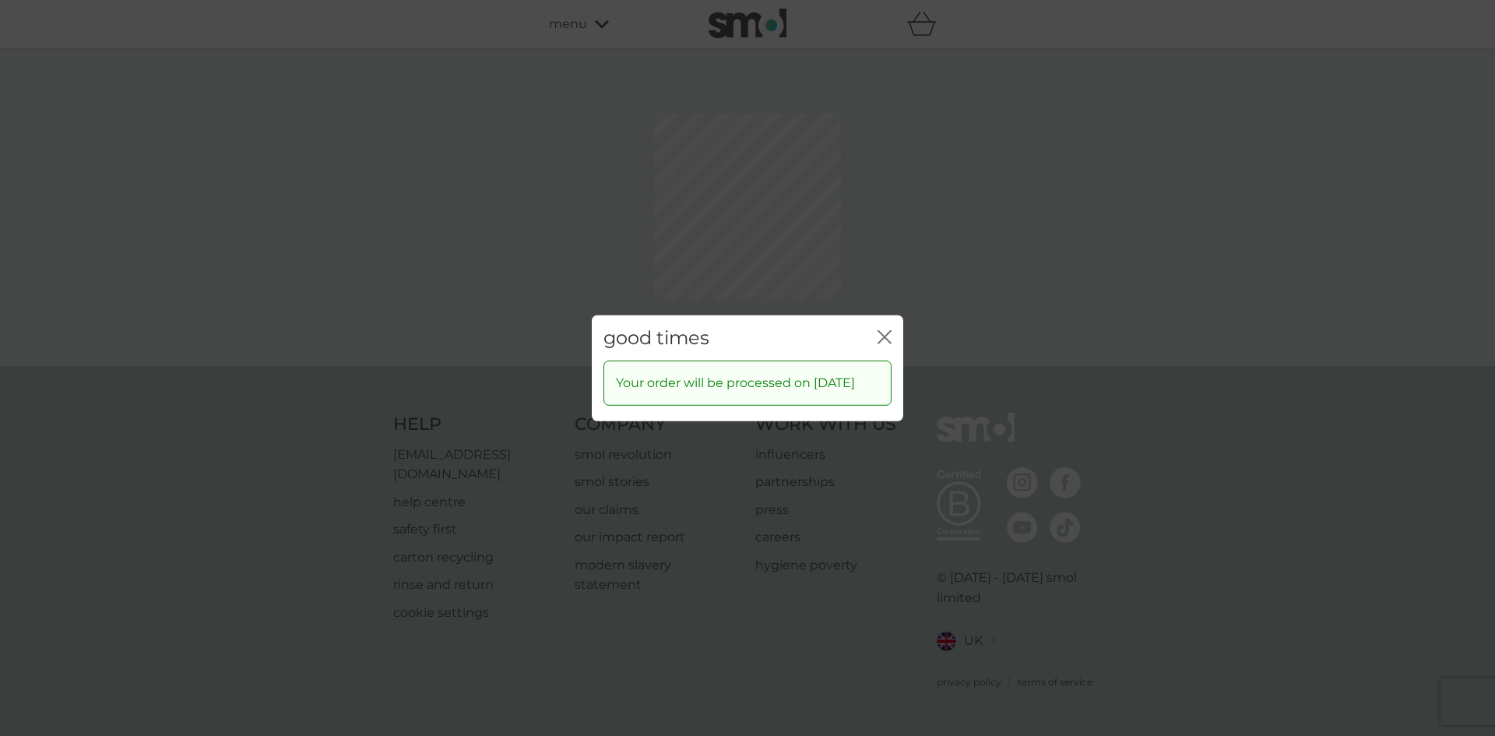
click at [881, 261] on div "good times close Your order will be processed on 31 Jan 2026" at bounding box center [747, 368] width 1495 height 736
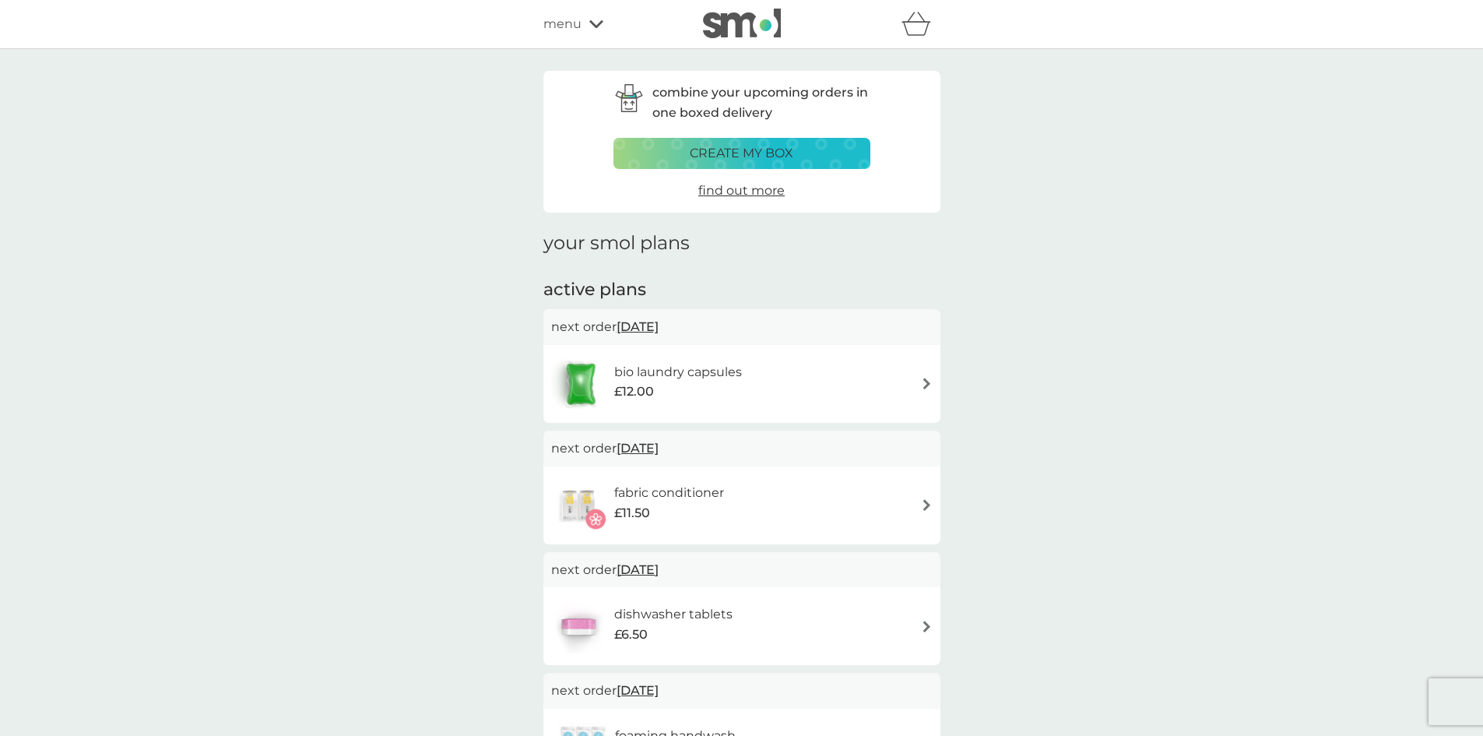
click at [597, 20] on icon at bounding box center [596, 23] width 14 height 9
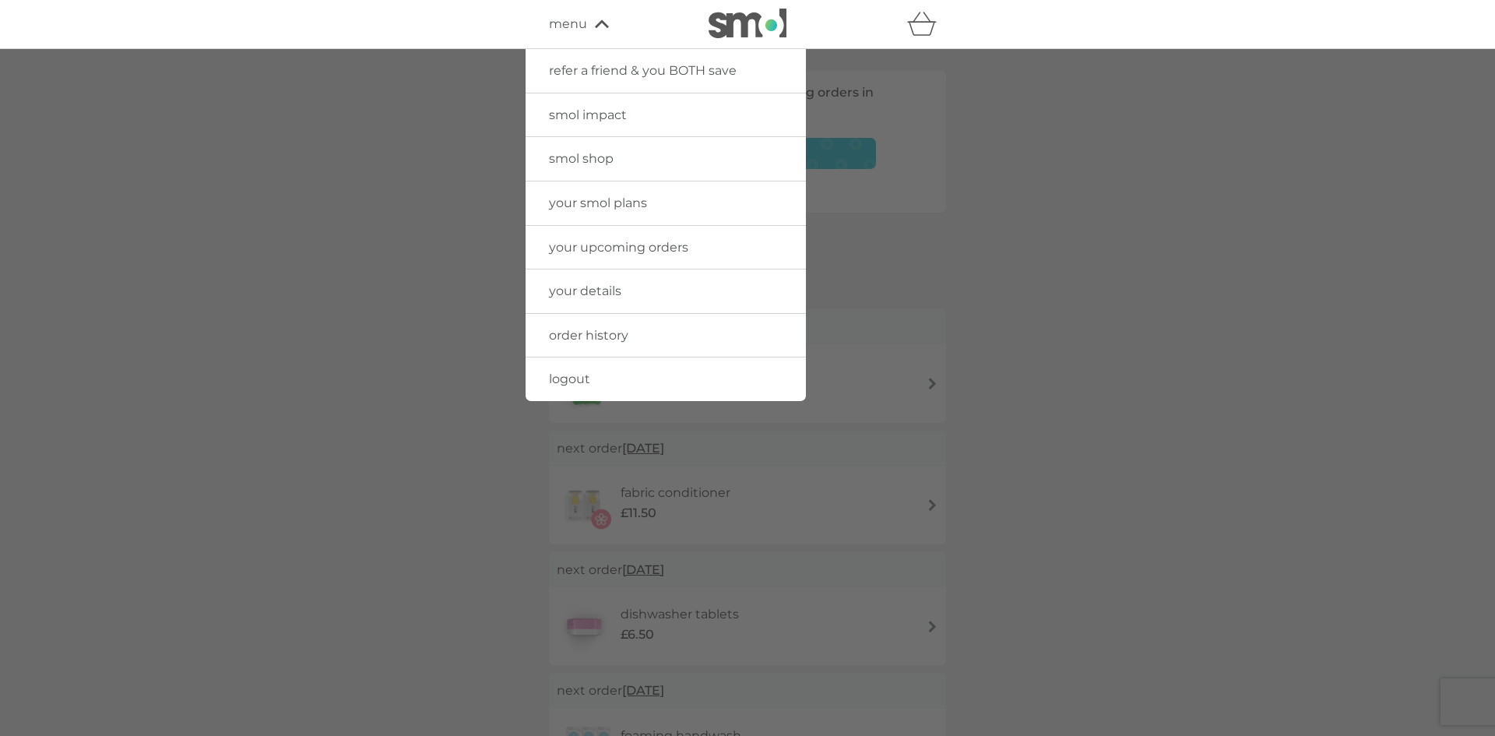
click at [587, 380] on span "logout" at bounding box center [569, 378] width 41 height 15
